Goal: Task Accomplishment & Management: Manage account settings

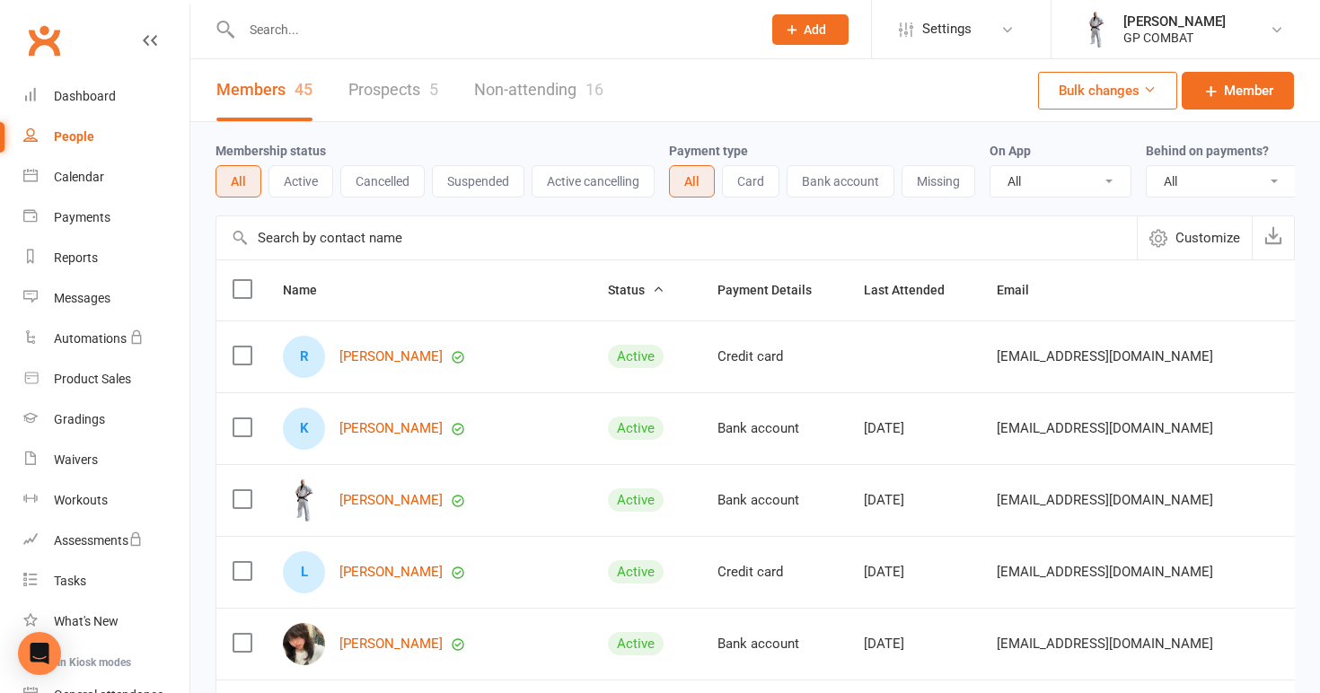
select select "100"
click at [88, 219] on div "Payments" at bounding box center [82, 217] width 57 height 14
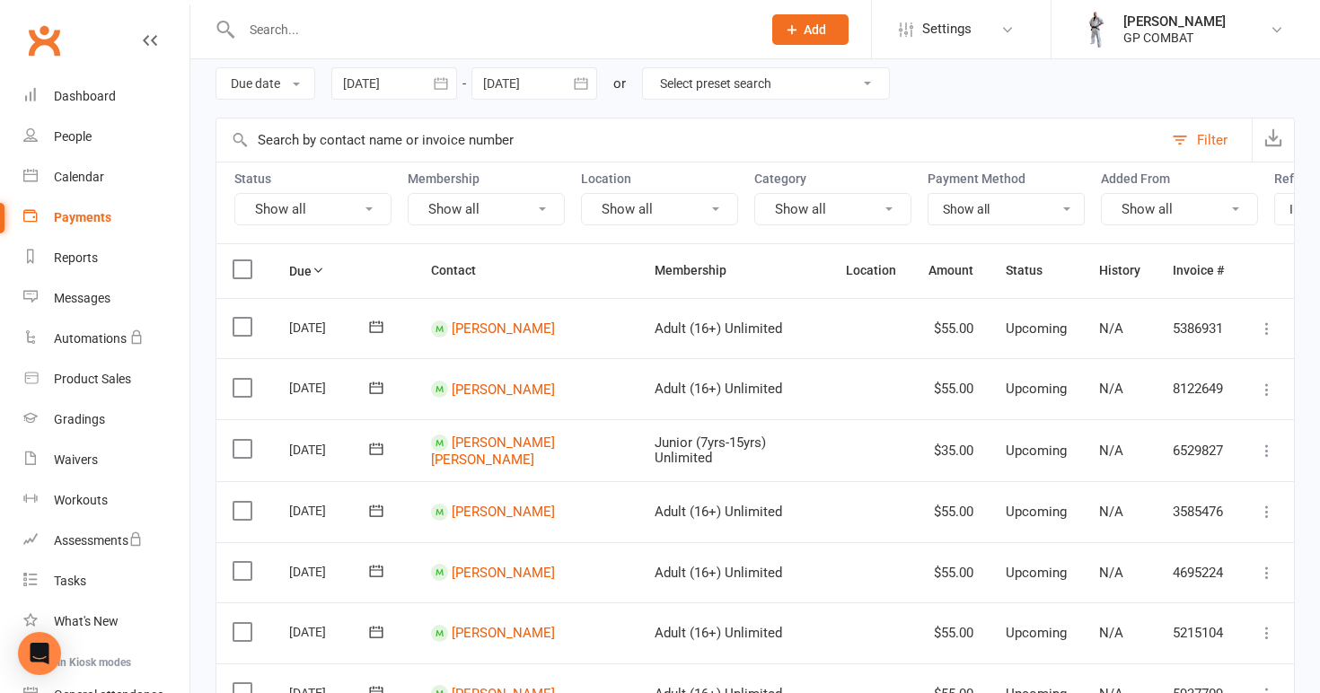
click at [549, 212] on button "Show all" at bounding box center [486, 209] width 157 height 32
click at [547, 145] on input "text" at bounding box center [689, 140] width 946 height 43
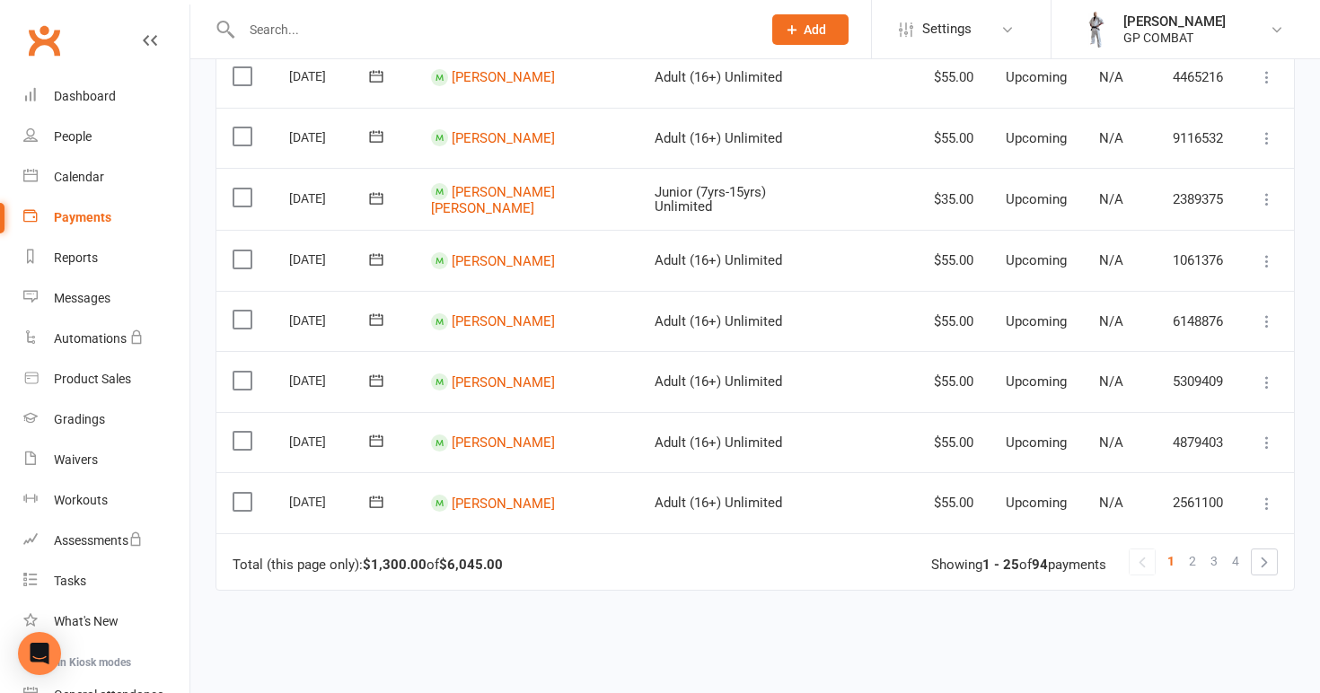
scroll to position [1359, 0]
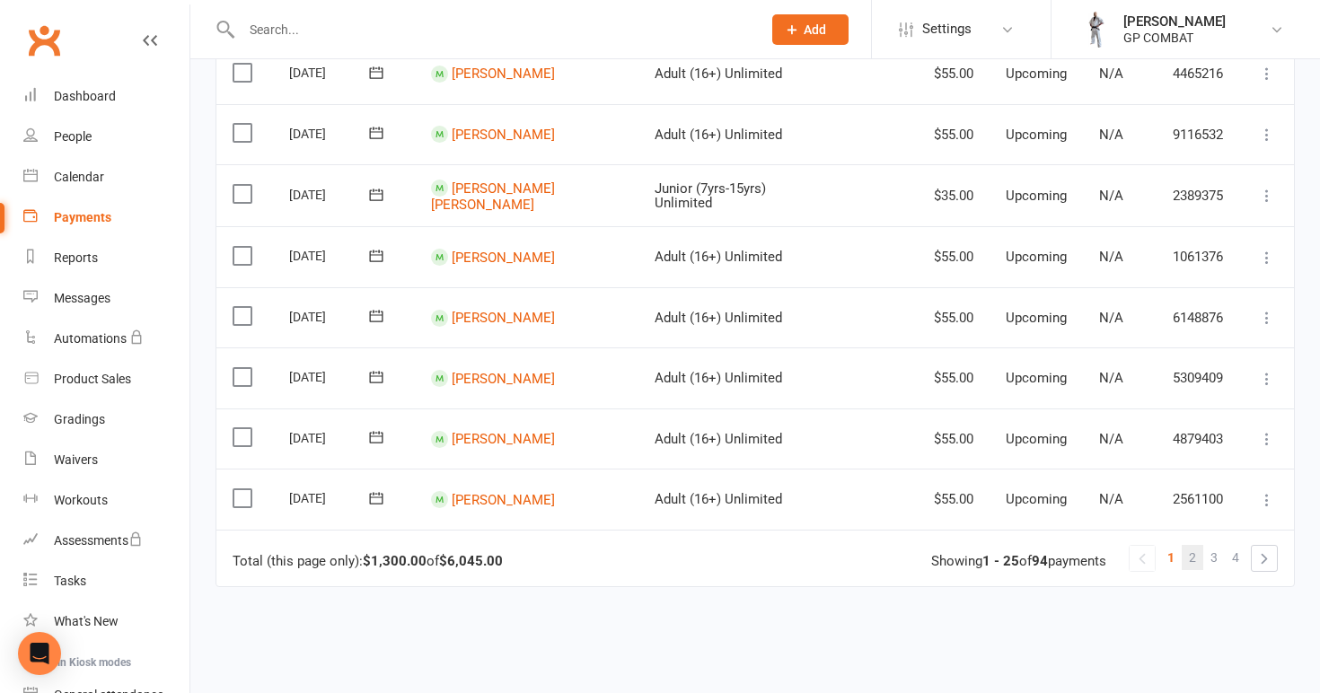
click at [1189, 545] on span "2" at bounding box center [1192, 557] width 7 height 25
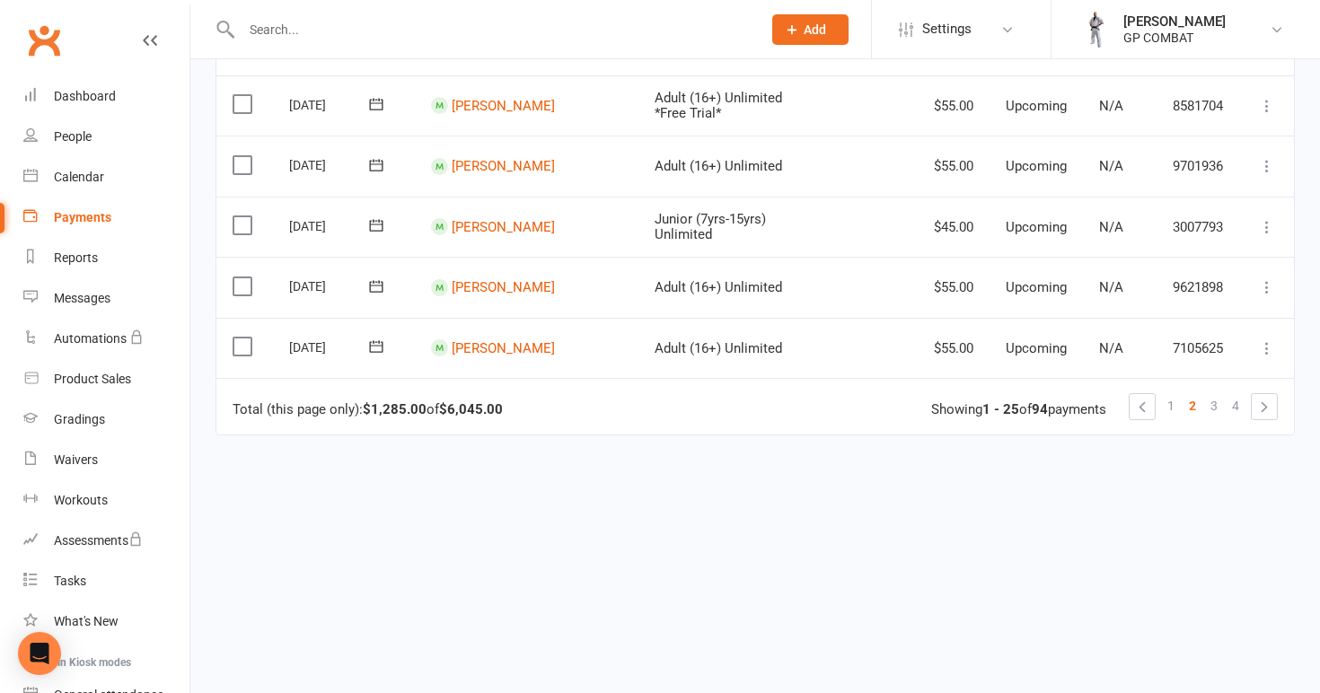
scroll to position [1511, 0]
click at [1236, 393] on span "4" at bounding box center [1235, 405] width 7 height 25
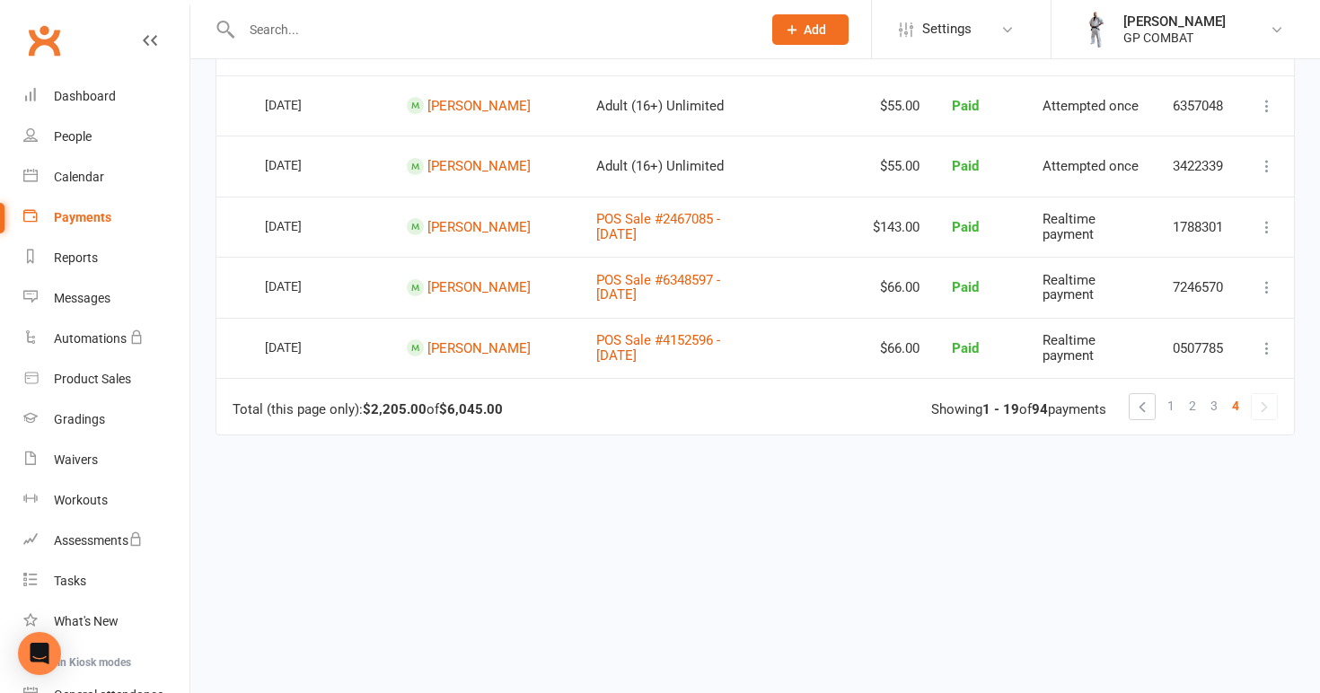
scroll to position [1226, 0]
click at [1213, 393] on span "3" at bounding box center [1213, 405] width 7 height 25
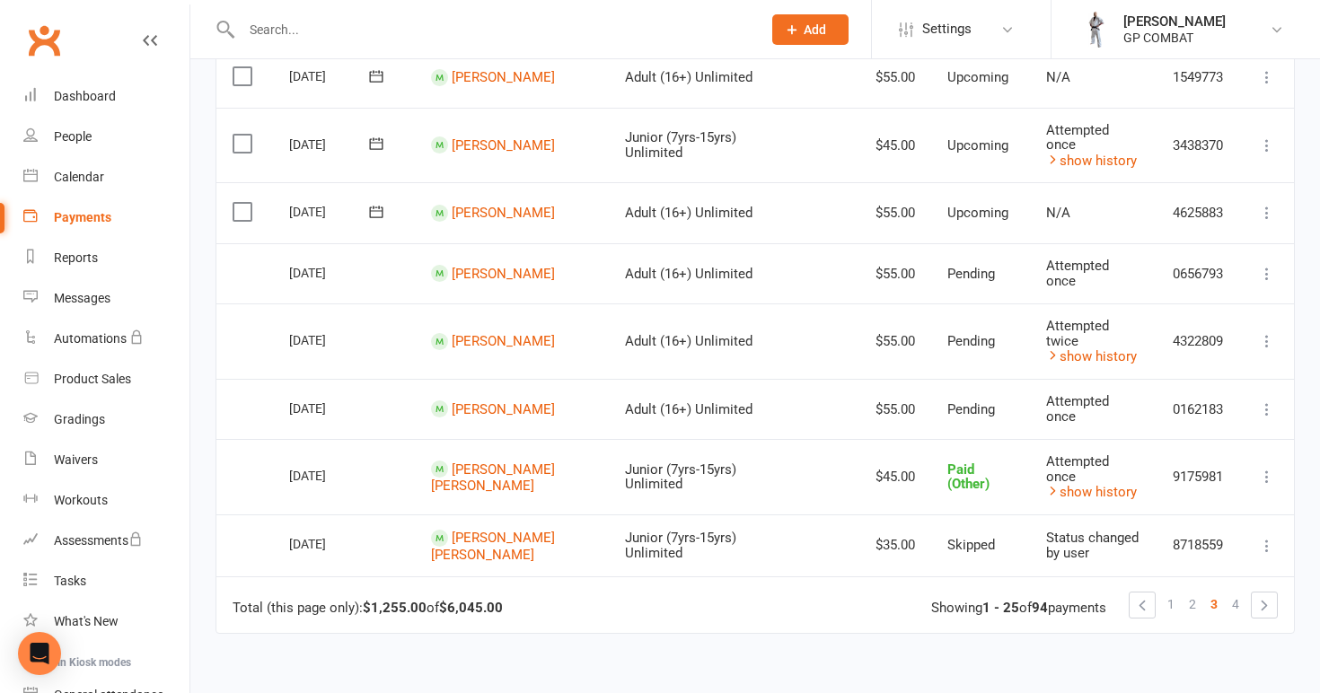
scroll to position [1370, 0]
click at [1236, 607] on span "4" at bounding box center [1235, 604] width 7 height 25
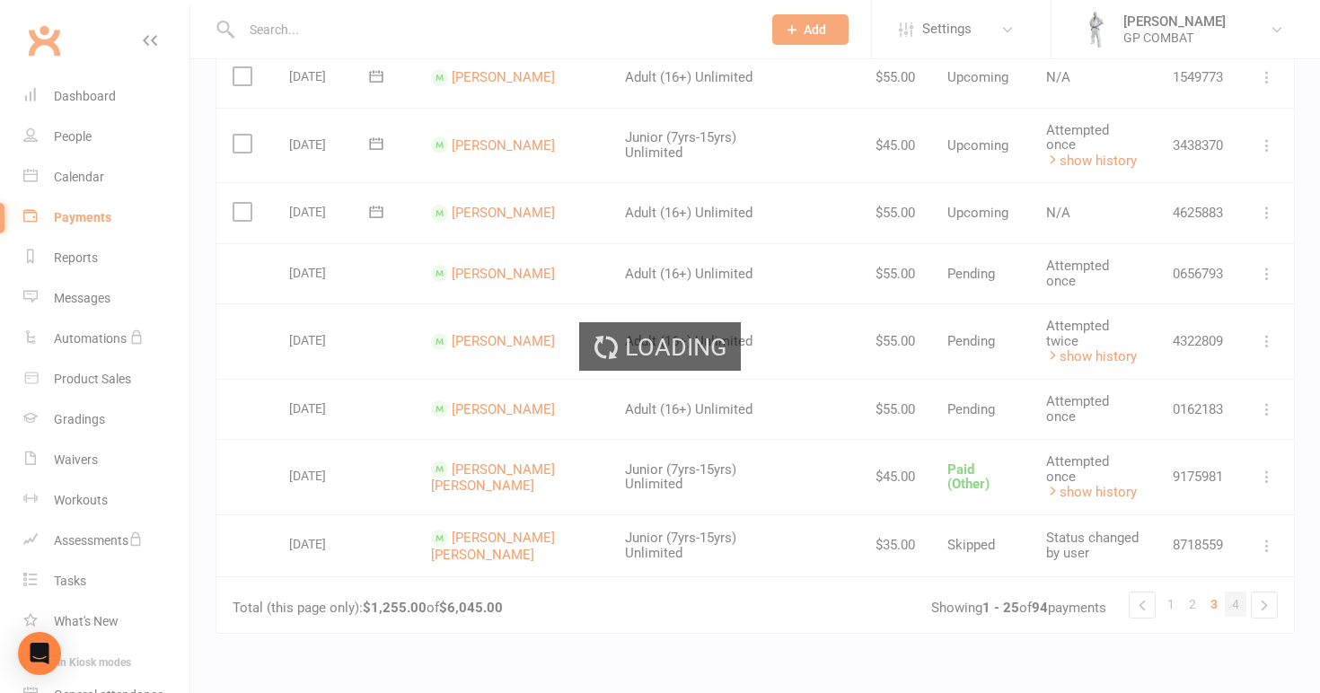
scroll to position [1226, 0]
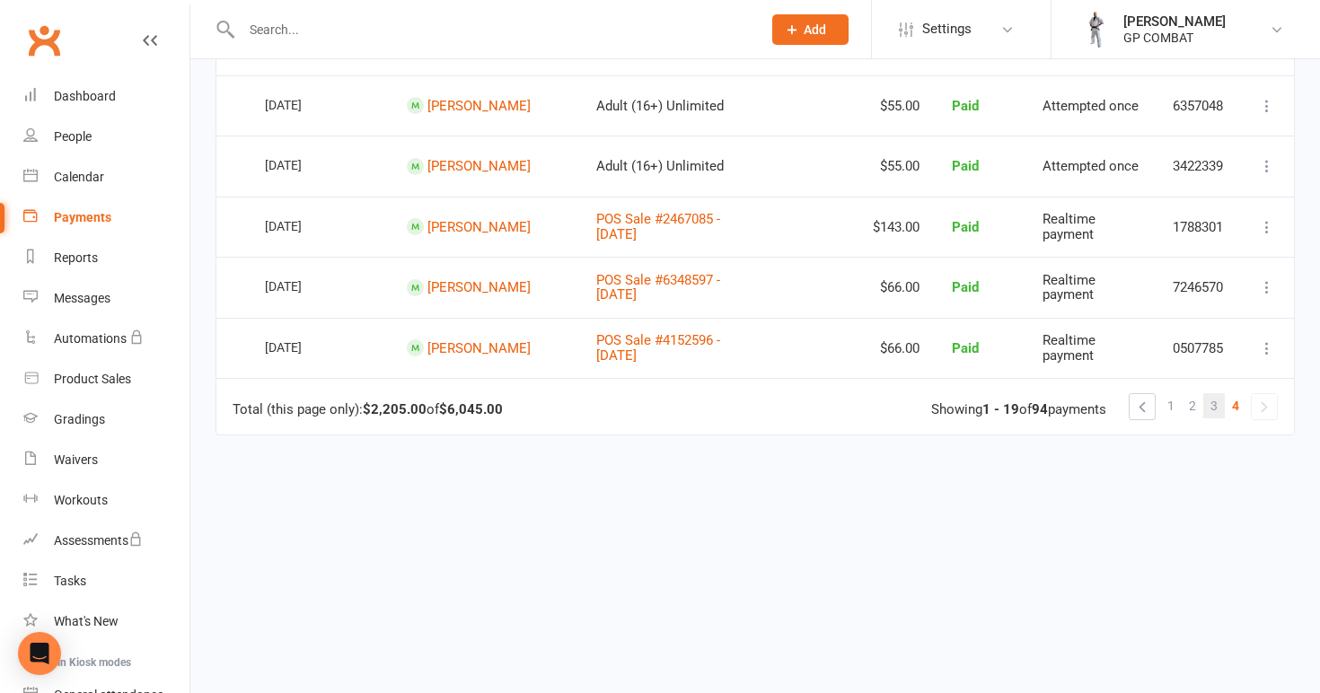
click at [1216, 393] on span "3" at bounding box center [1213, 405] width 7 height 25
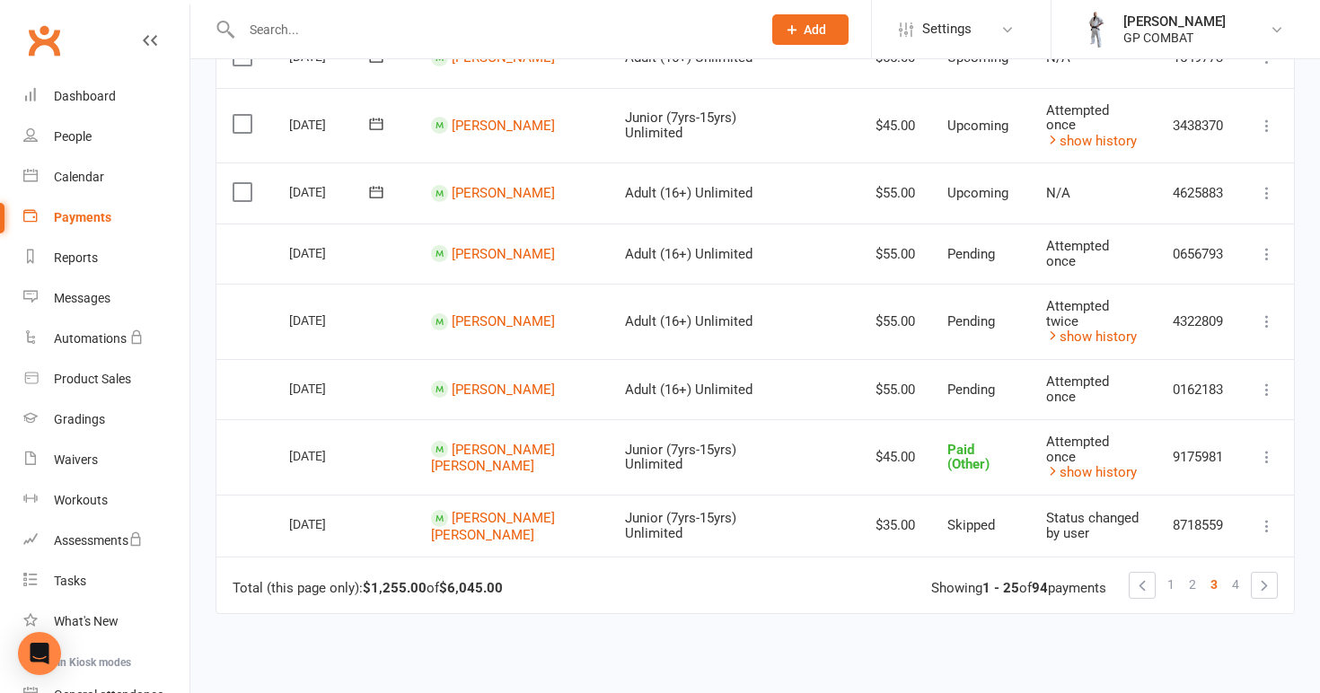
scroll to position [1426, 0]
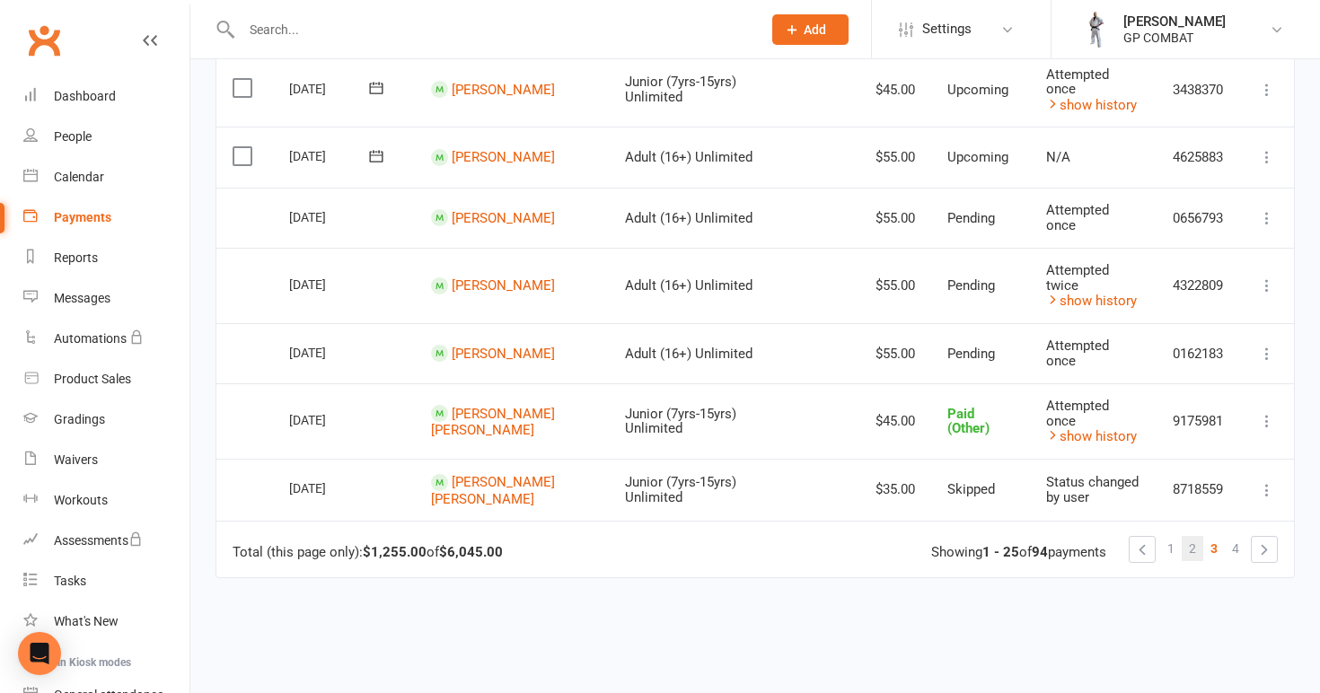
click at [1196, 549] on span "2" at bounding box center [1192, 548] width 7 height 25
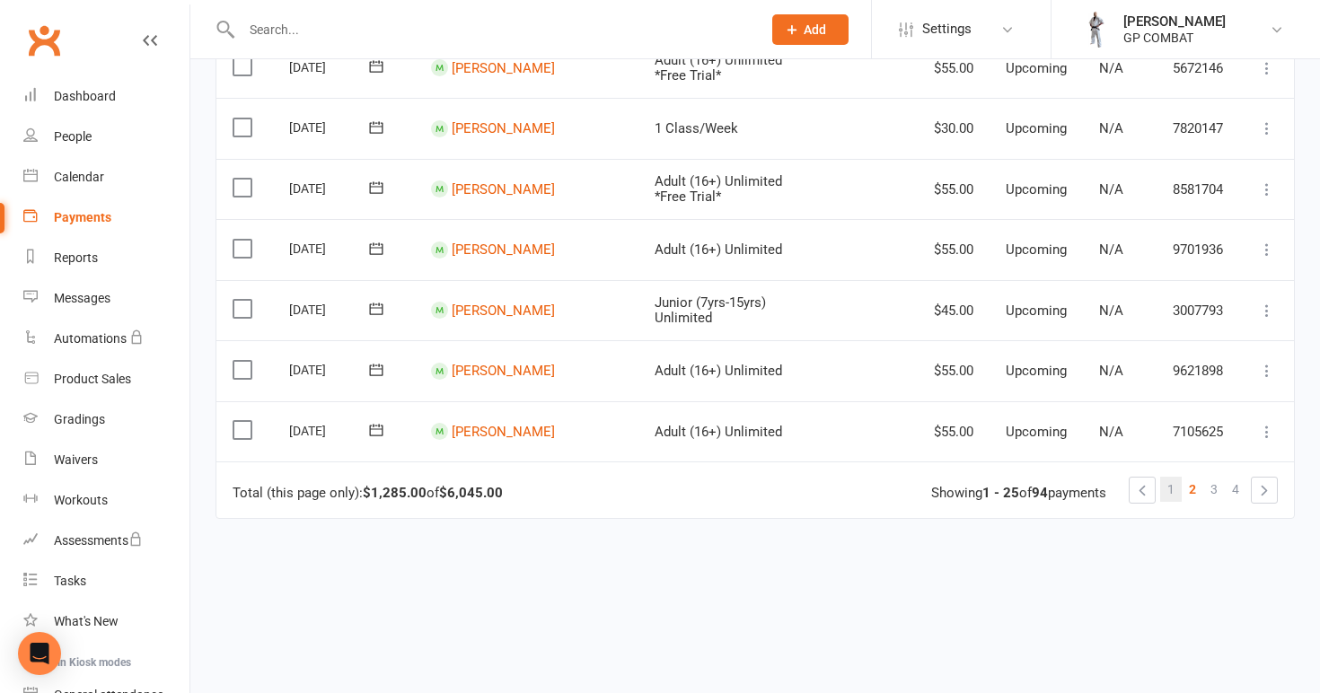
click at [1170, 478] on span "1" at bounding box center [1170, 489] width 7 height 25
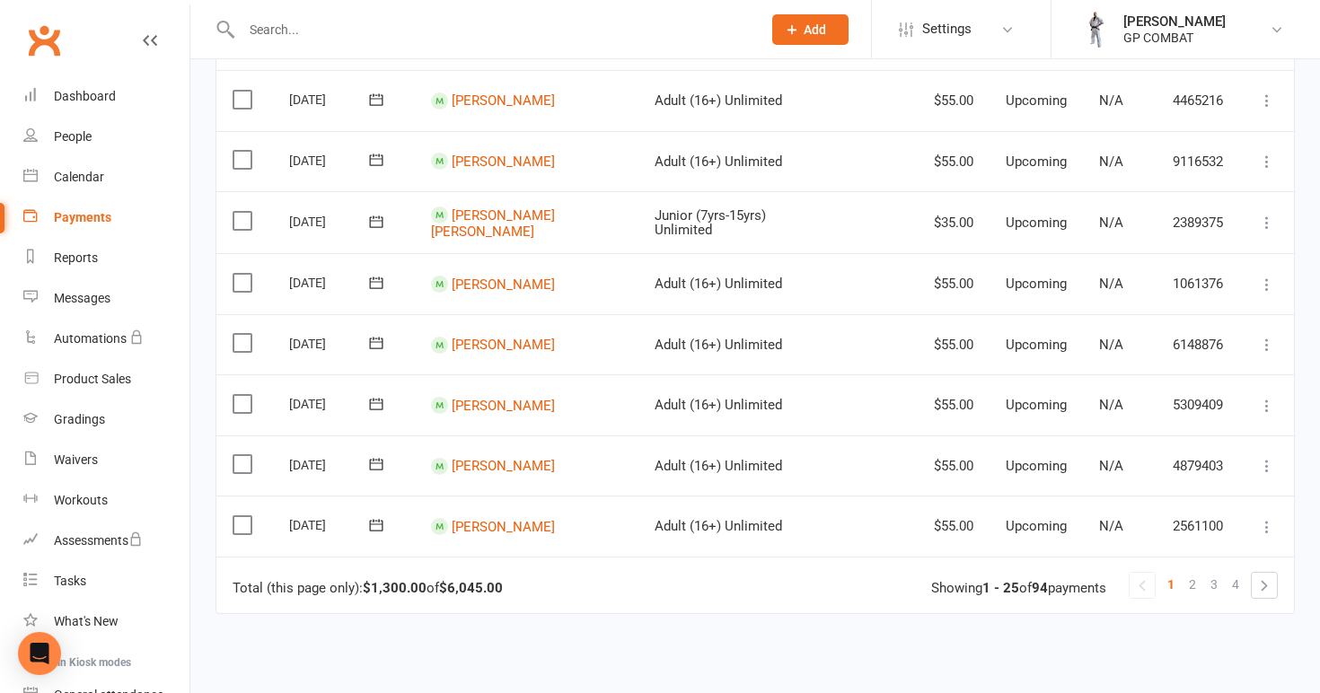
scroll to position [1321, 0]
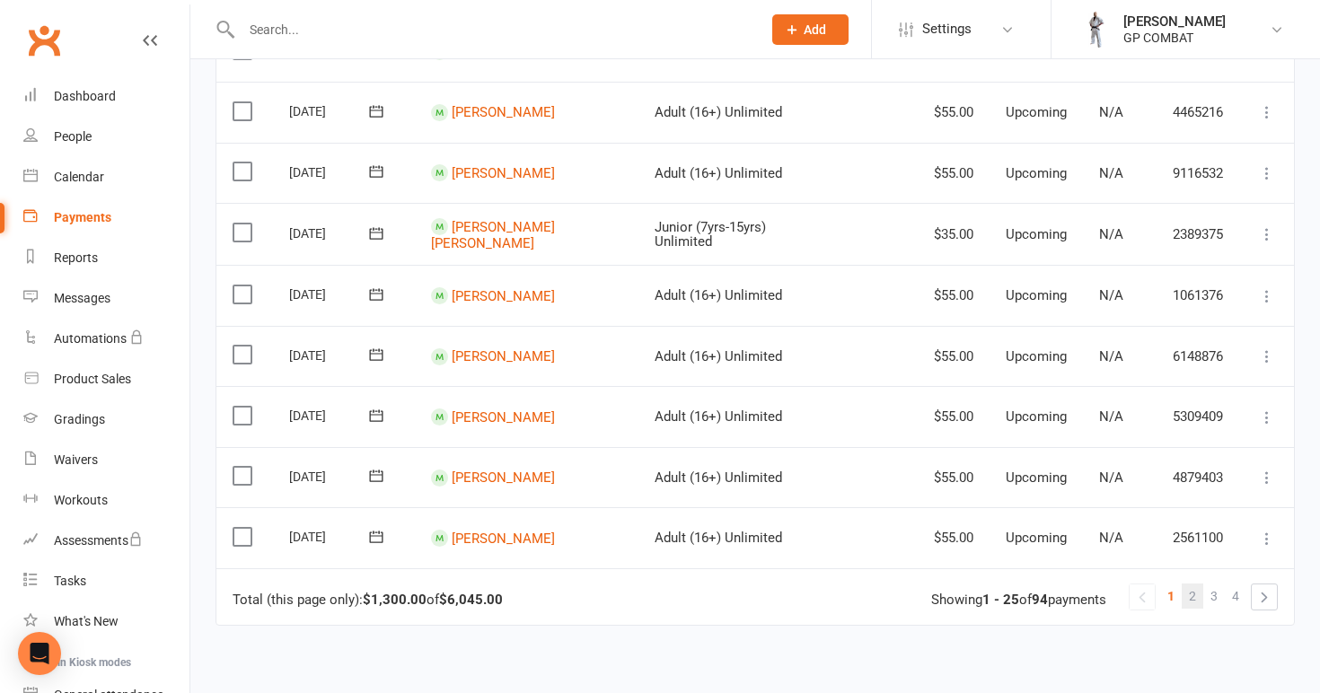
click at [1192, 584] on span "2" at bounding box center [1192, 596] width 7 height 25
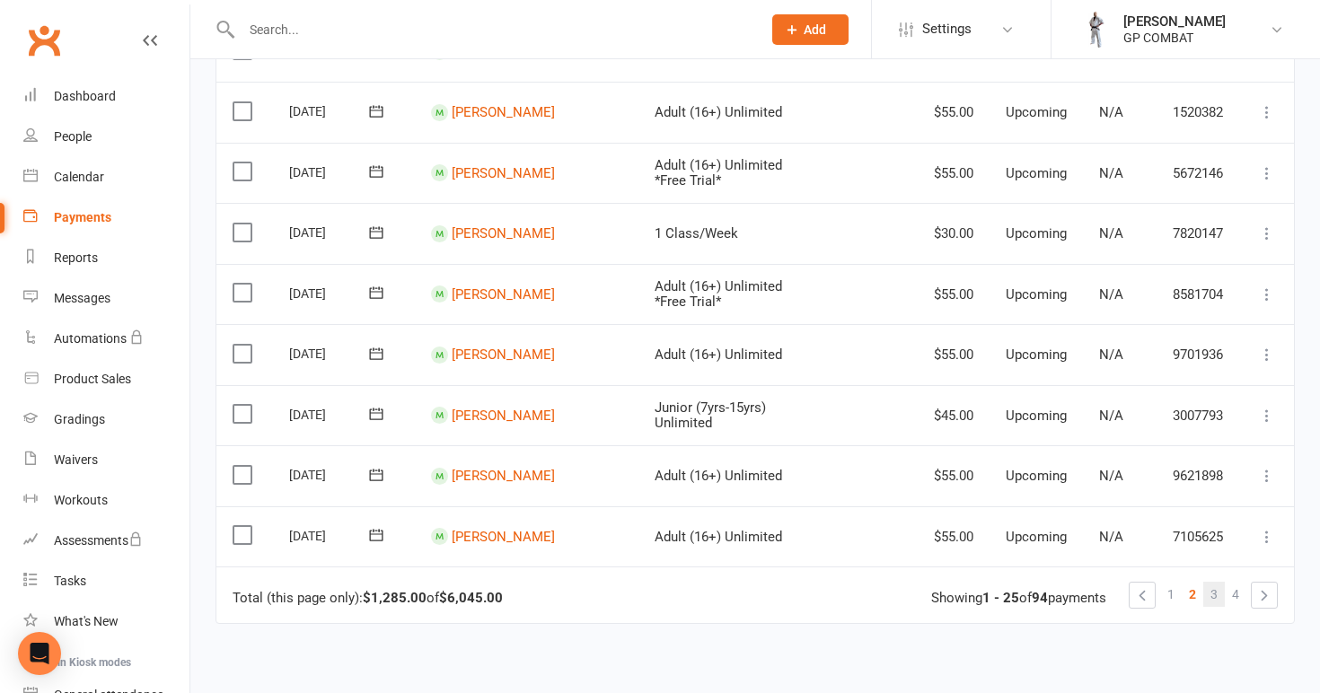
click at [1210, 582] on link "3" at bounding box center [1214, 594] width 22 height 25
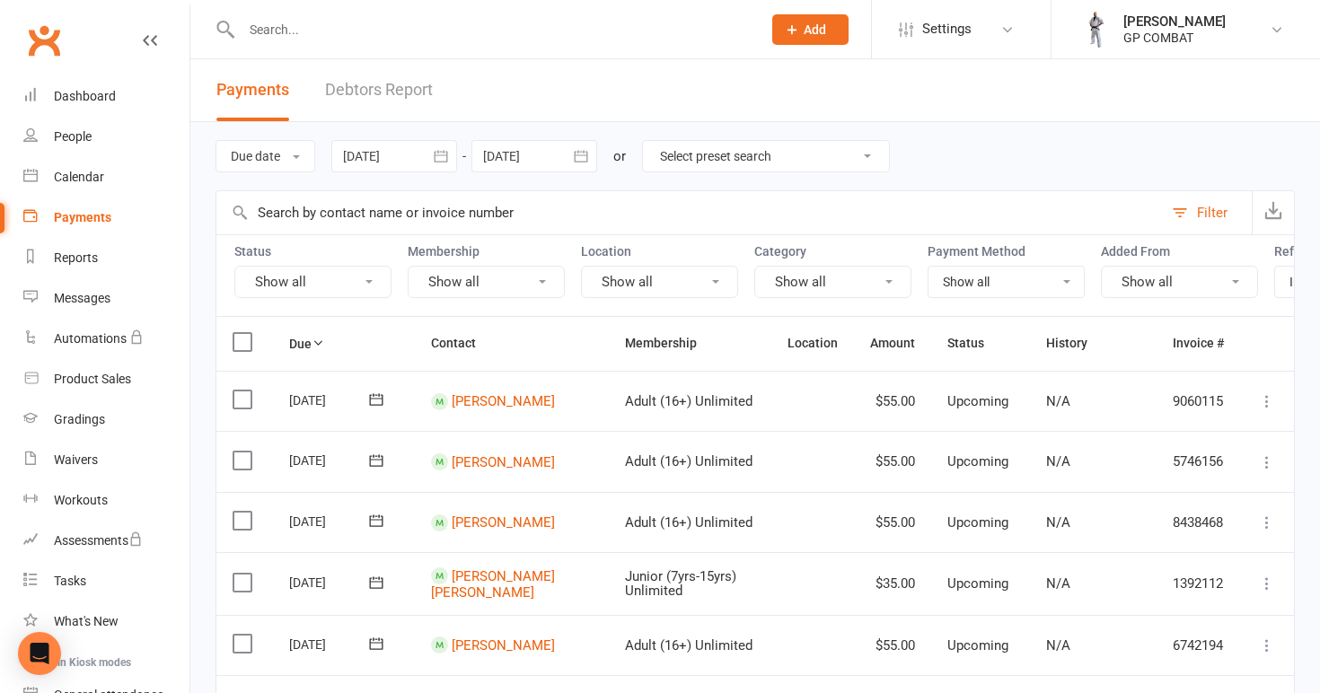
scroll to position [0, 0]
click at [69, 137] on div "People" at bounding box center [73, 136] width 38 height 14
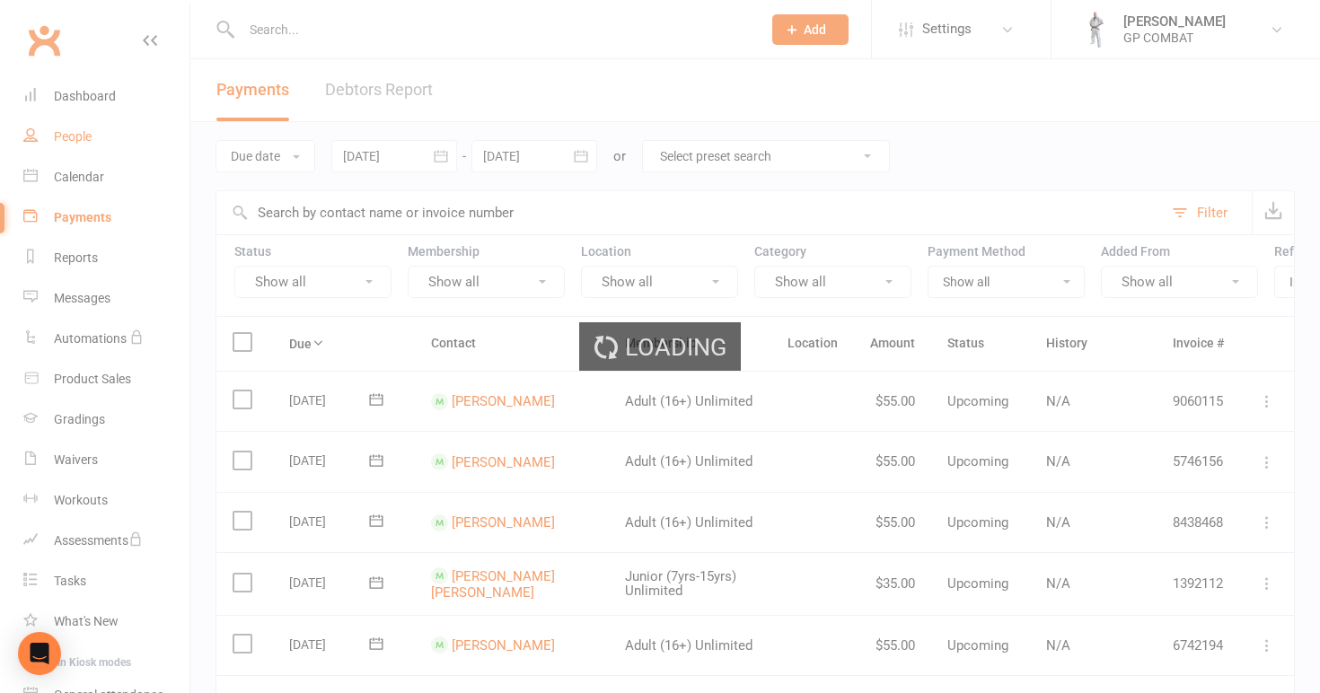
select select "100"
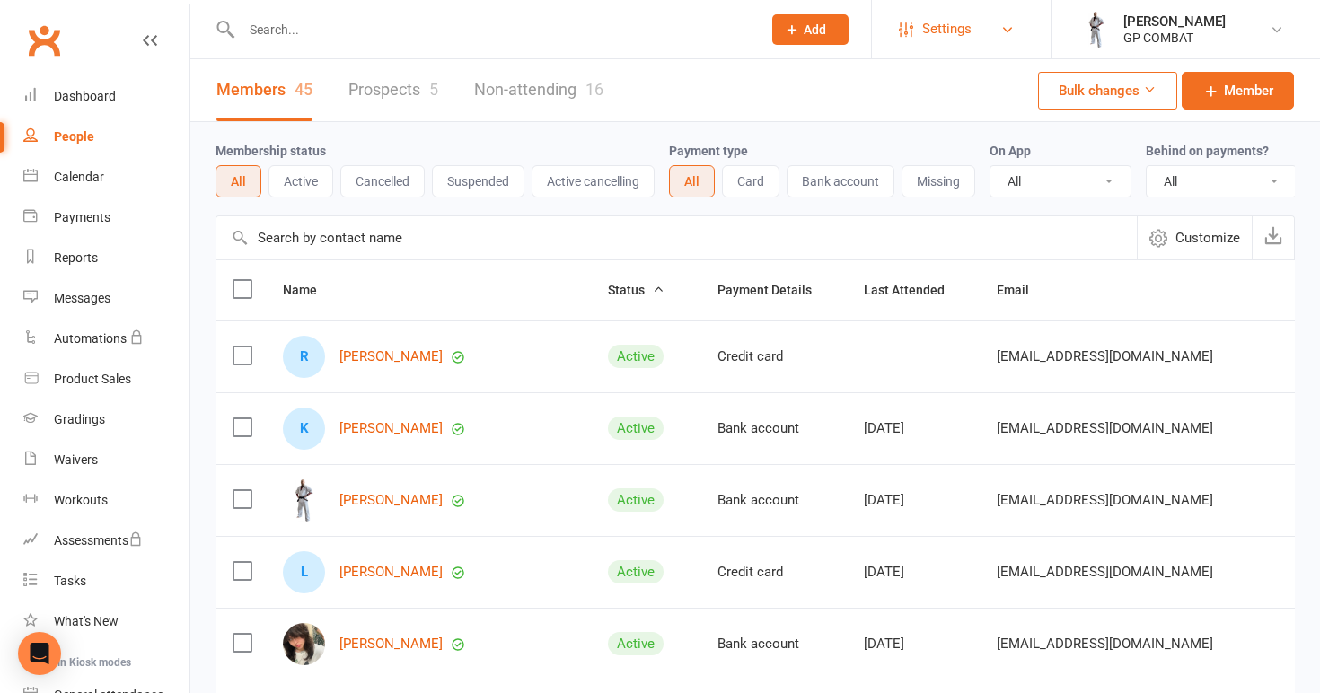
click at [967, 31] on span "Settings" at bounding box center [946, 29] width 49 height 40
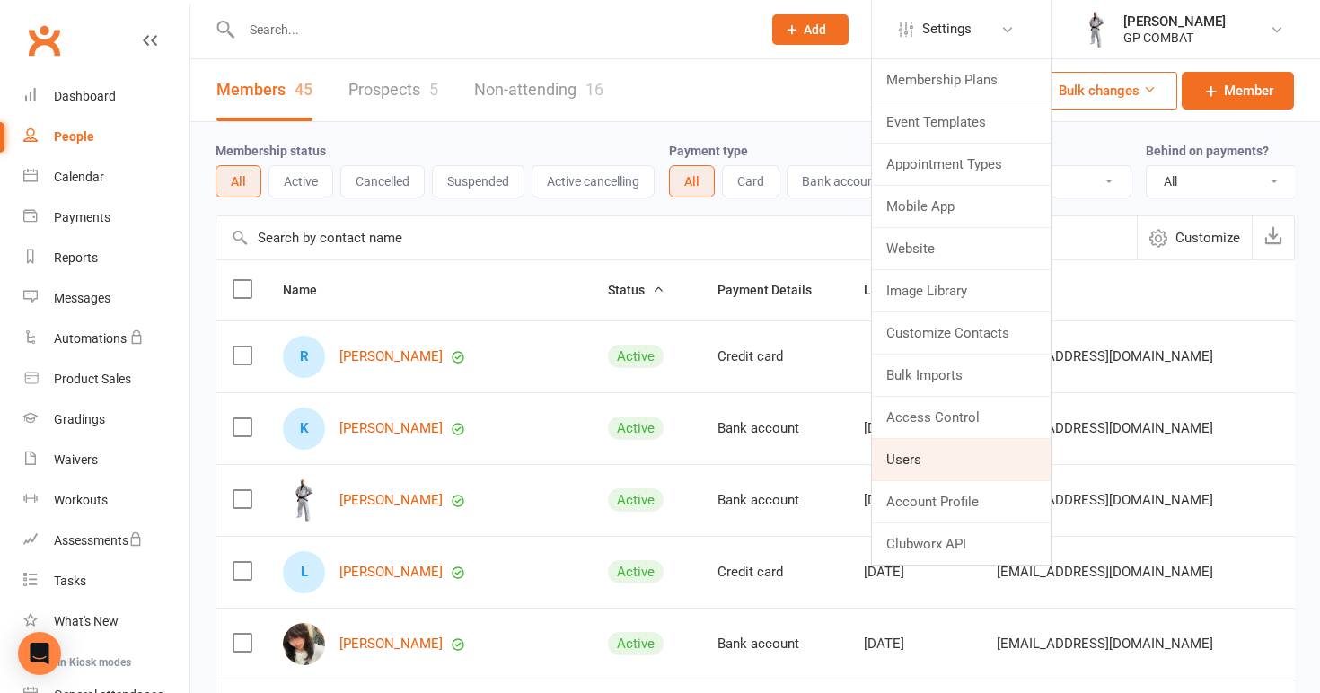
click at [922, 461] on link "Users" at bounding box center [961, 459] width 179 height 41
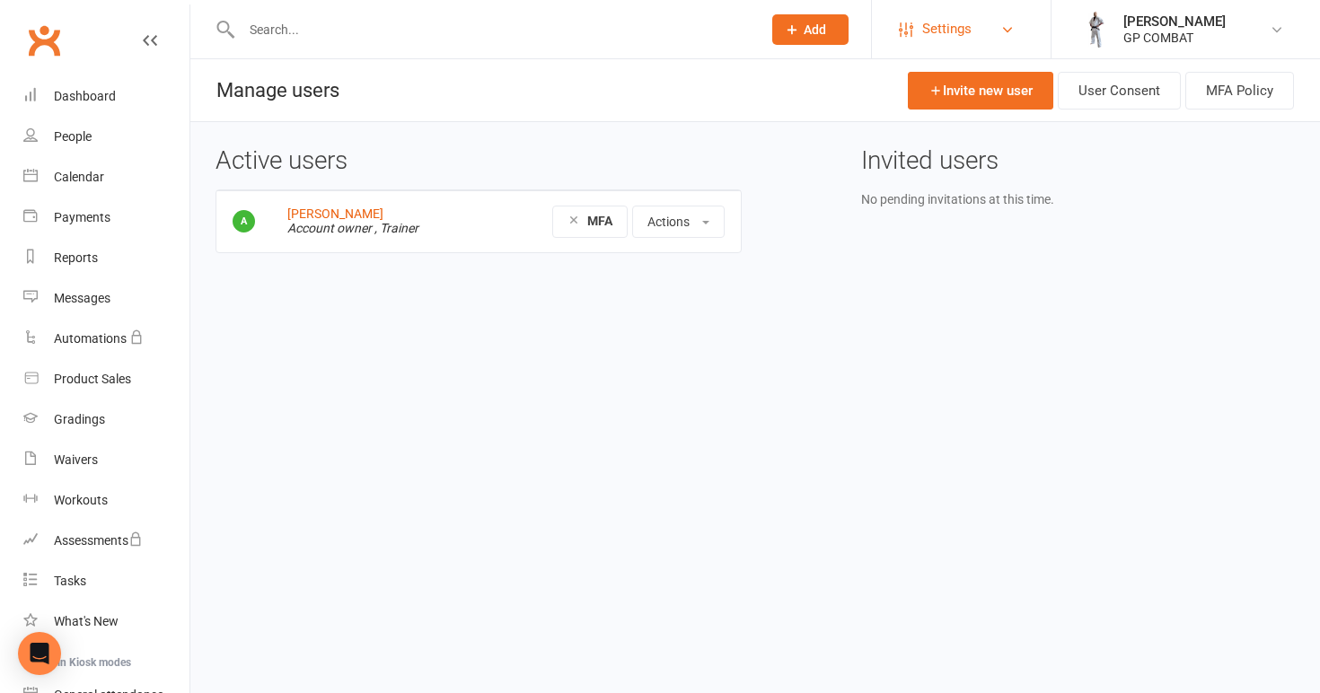
click at [963, 33] on span "Settings" at bounding box center [946, 29] width 49 height 40
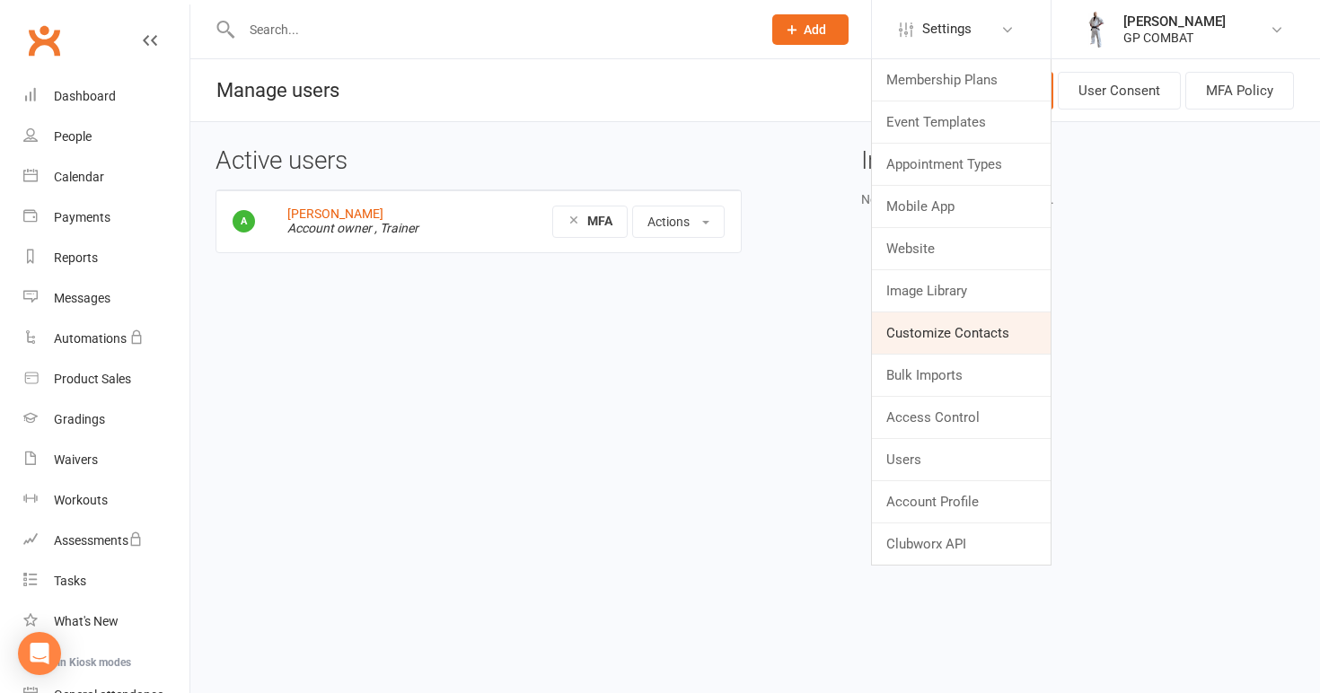
click at [946, 330] on link "Customize Contacts" at bounding box center [961, 332] width 179 height 41
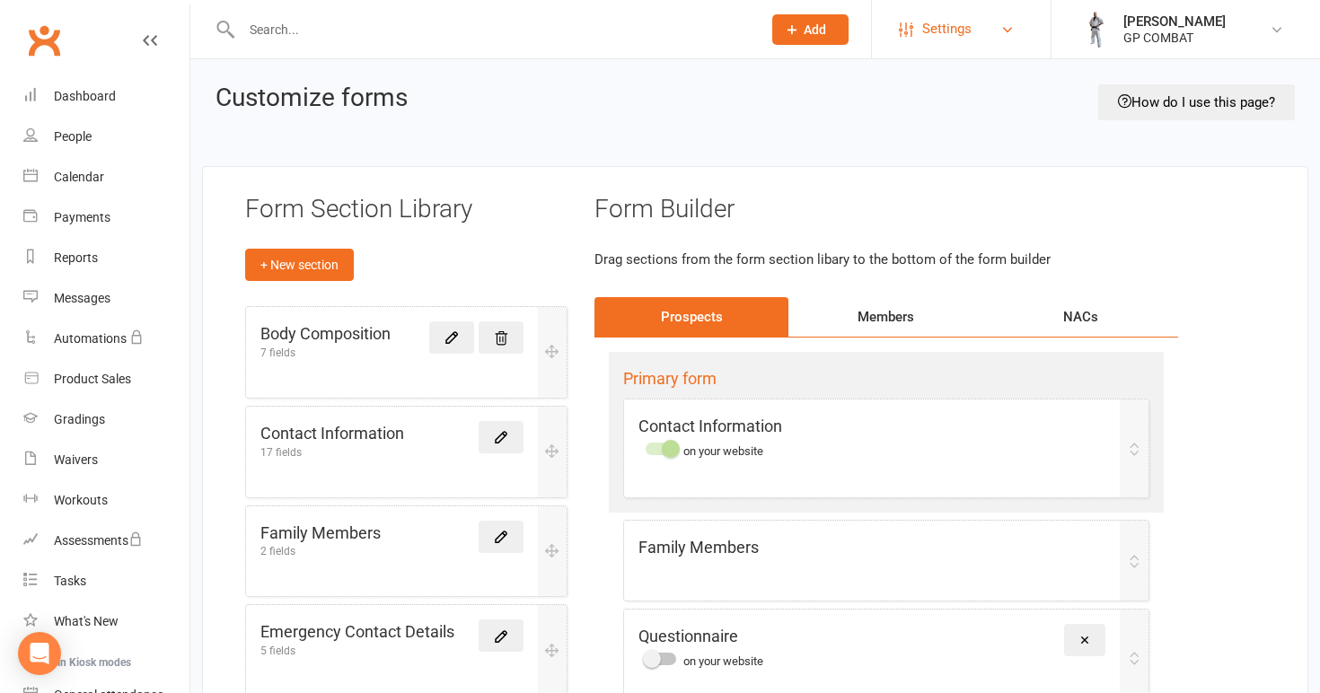
click at [961, 36] on span "Settings" at bounding box center [946, 29] width 49 height 40
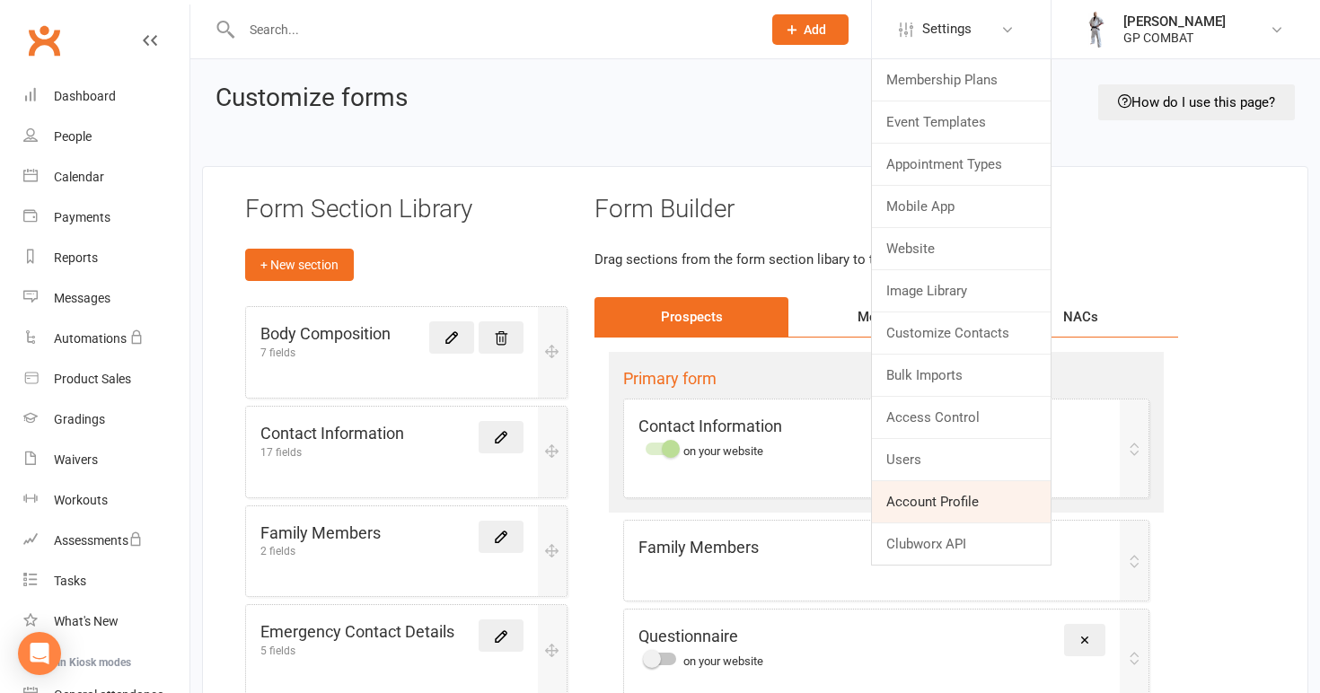
click at [946, 506] on link "Account Profile" at bounding box center [961, 501] width 179 height 41
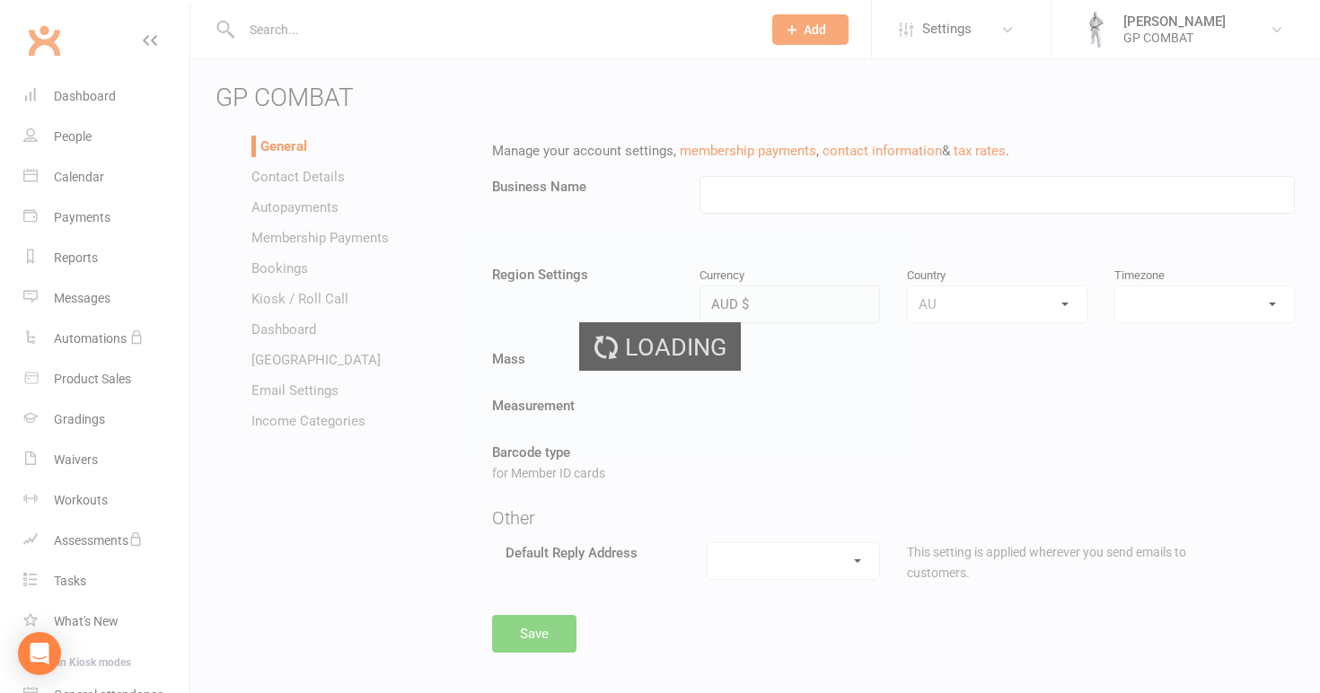
type input "GP COMBAT"
select select "Australia/Adelaide"
select select "hello@clubworx.com"
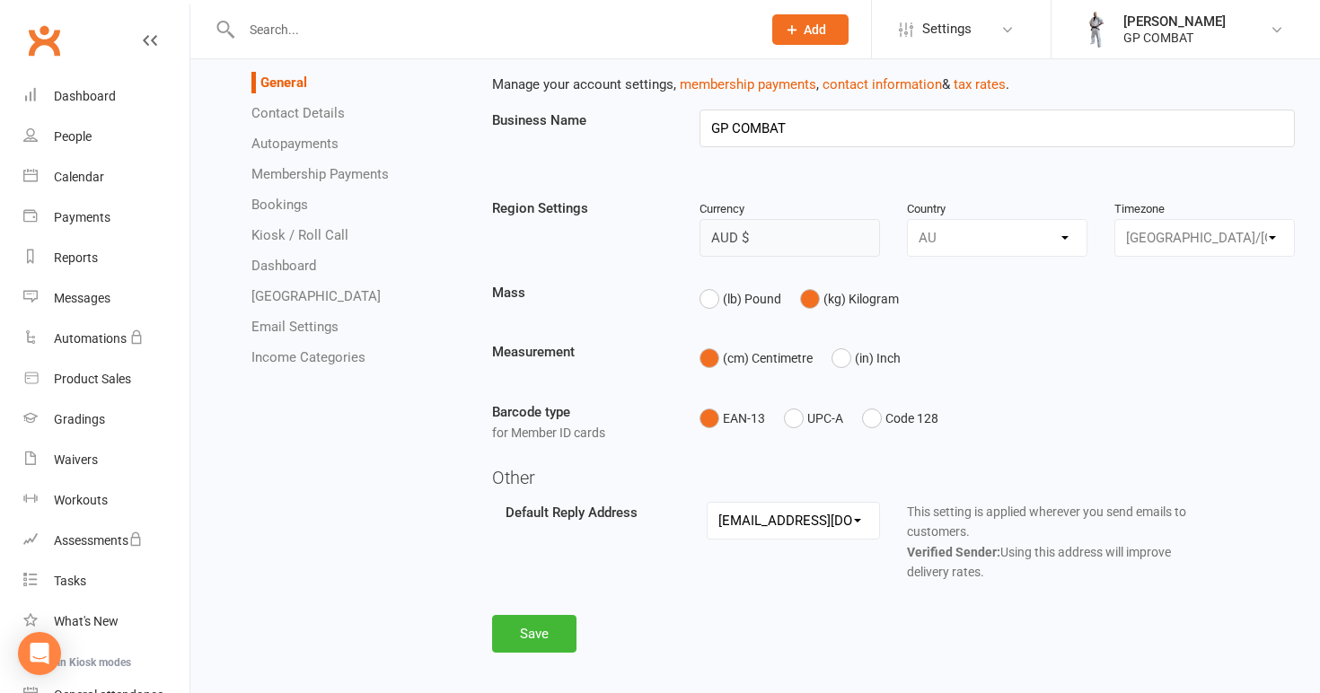
scroll to position [63, 0]
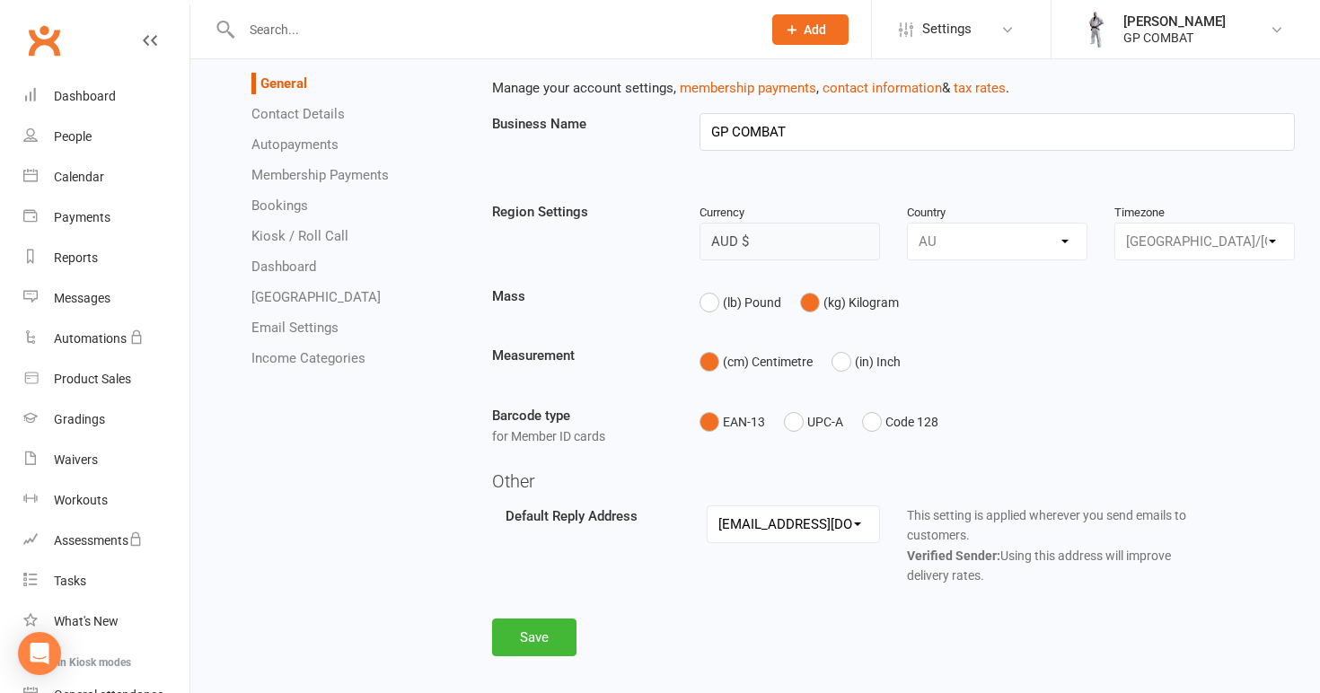
click at [331, 361] on link "Income Categories" at bounding box center [308, 358] width 114 height 16
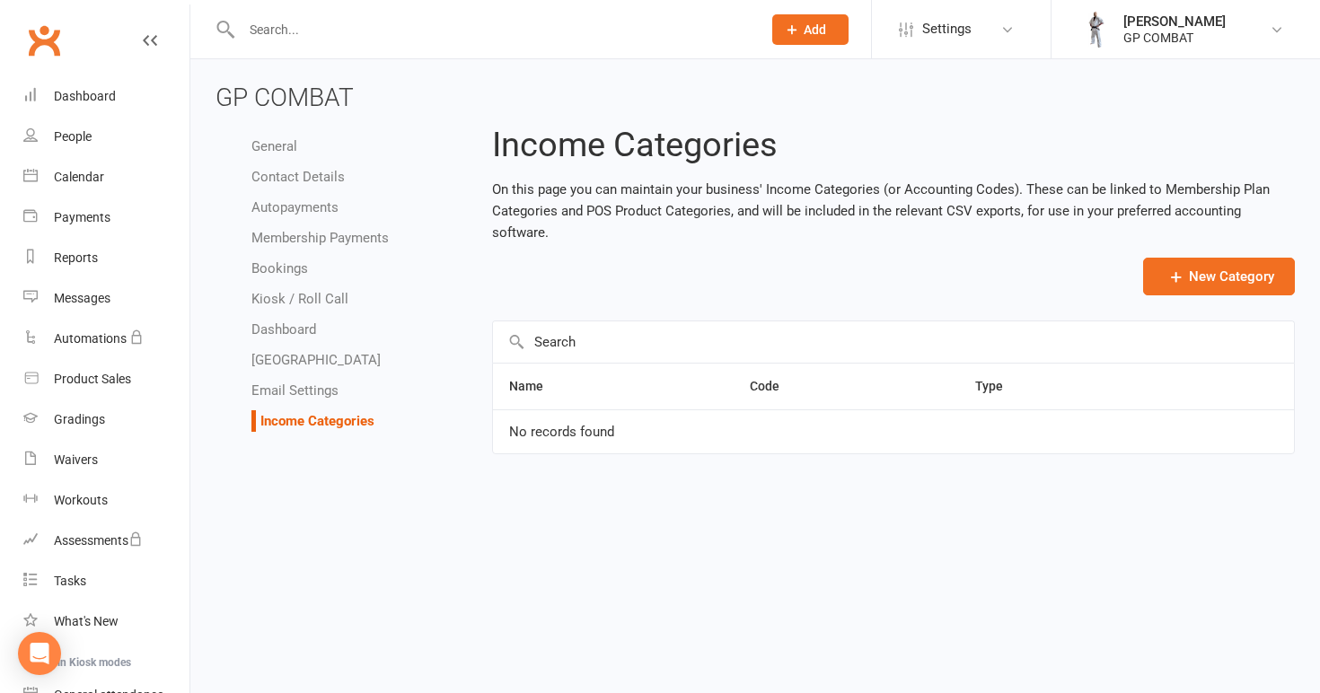
click at [289, 205] on link "Autopayments" at bounding box center [294, 207] width 87 height 16
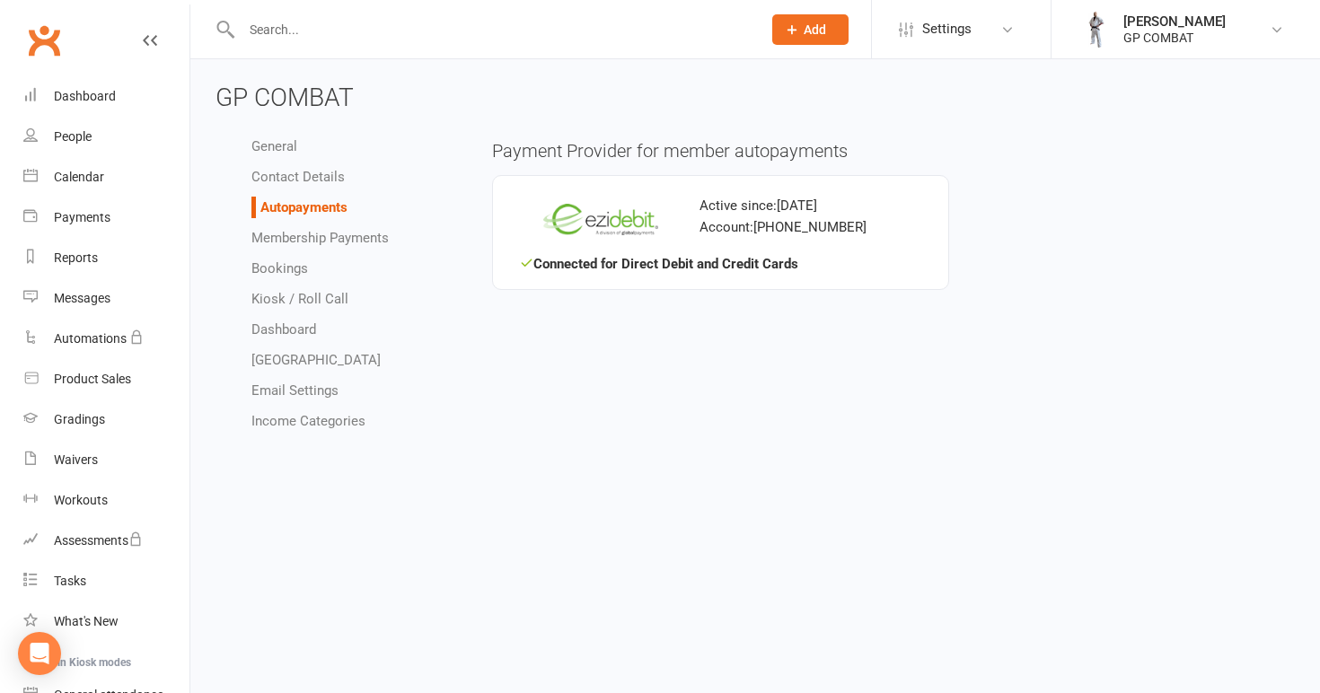
click at [286, 237] on link "Membership Payments" at bounding box center [319, 238] width 137 height 16
select select "1816"
select select "expire_class_packs_on_booking_creation"
select select "allow_make_up_classes_for_expired_memberships_up_to_90d"
select select "reactivate_if_cancelled_yesterday_or_earlier"
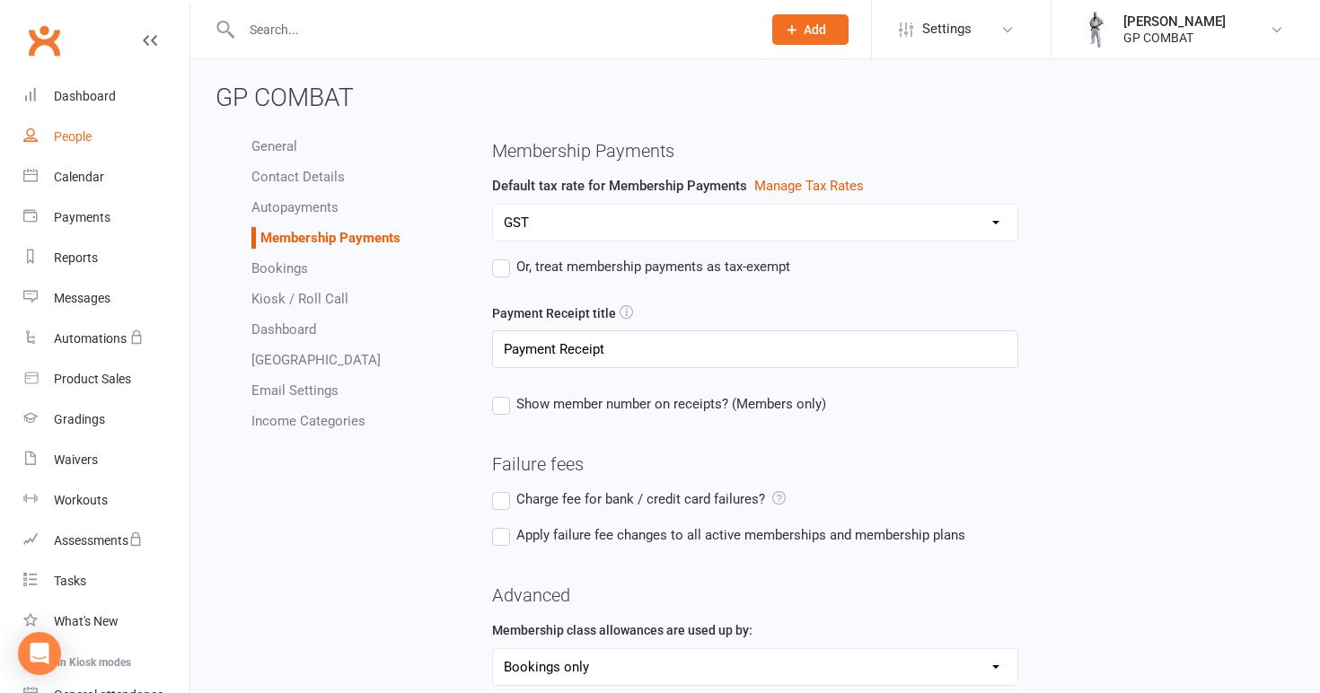
click at [84, 136] on div "People" at bounding box center [73, 136] width 38 height 14
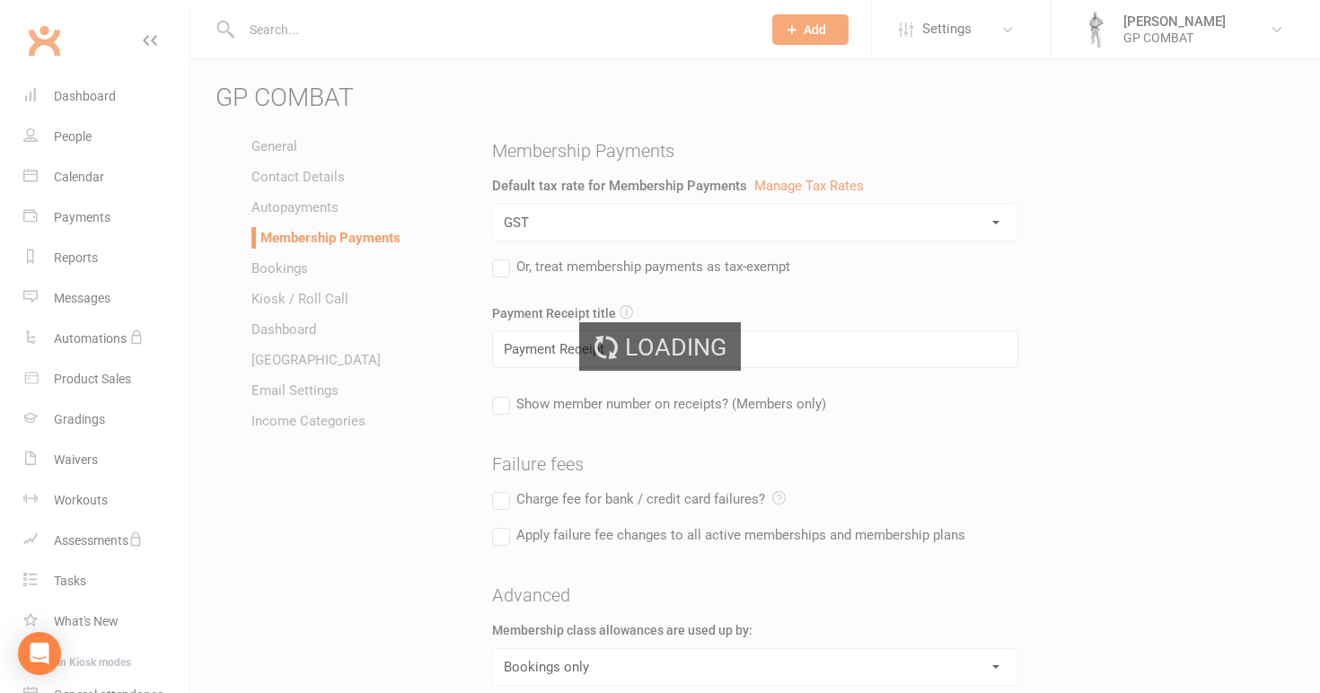
select select "100"
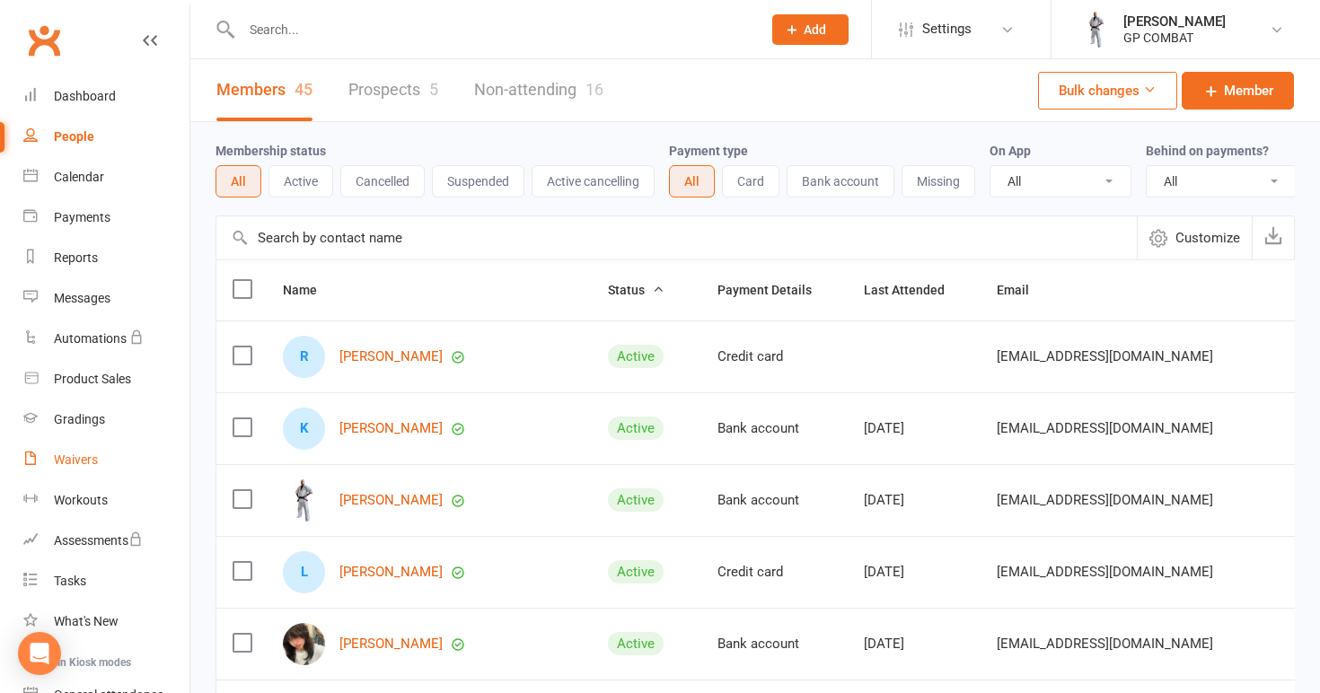
click at [73, 460] on div "Waivers" at bounding box center [76, 460] width 44 height 14
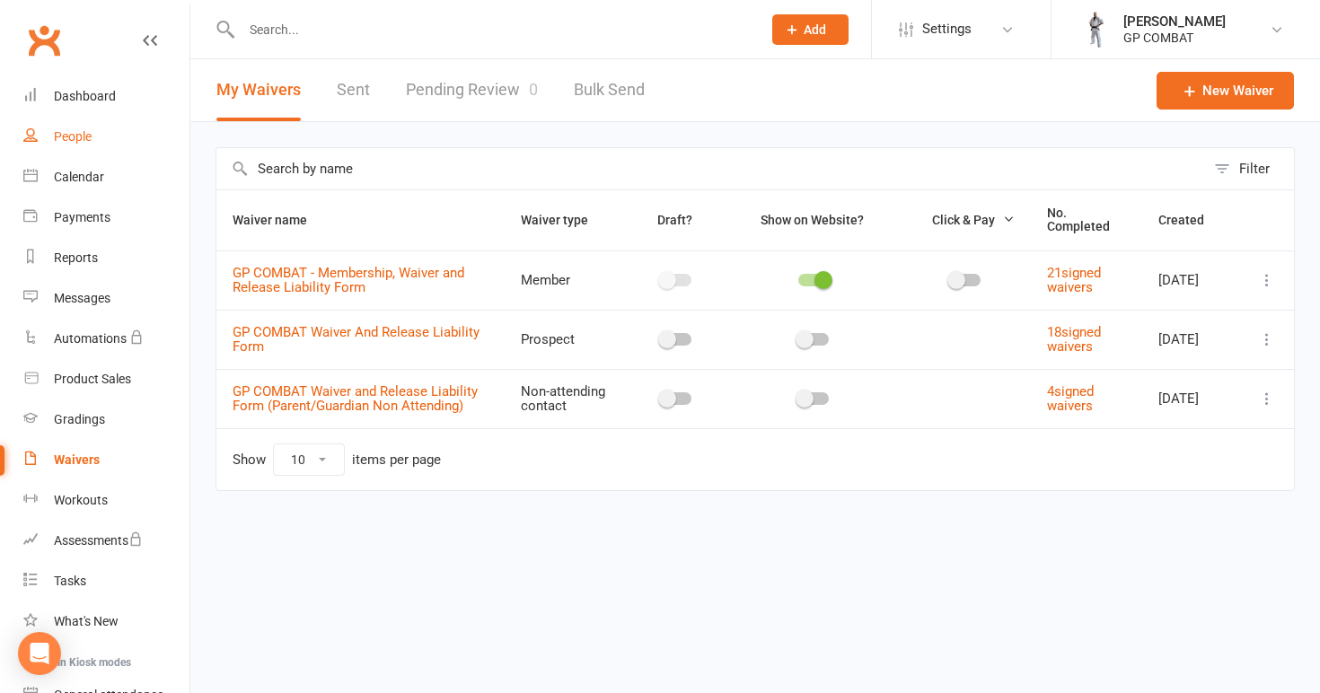
click at [101, 145] on link "People" at bounding box center [106, 137] width 166 height 40
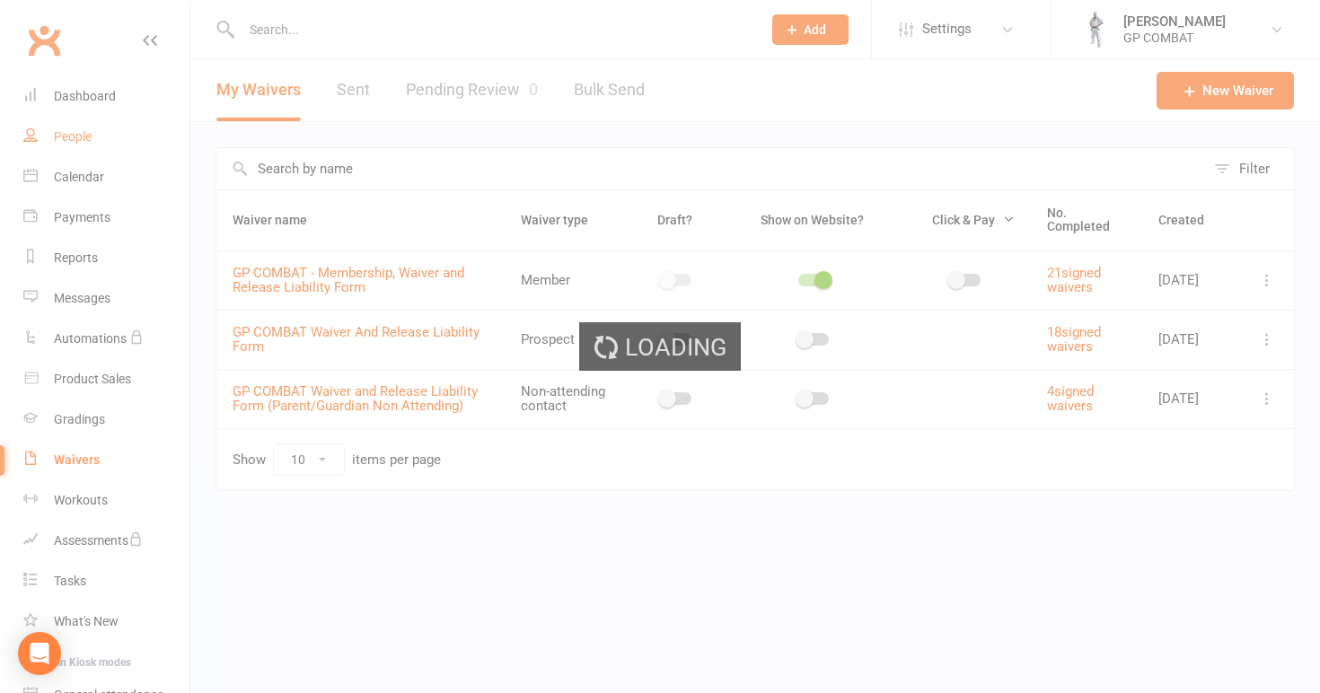
select select "100"
